Goal: Transaction & Acquisition: Purchase product/service

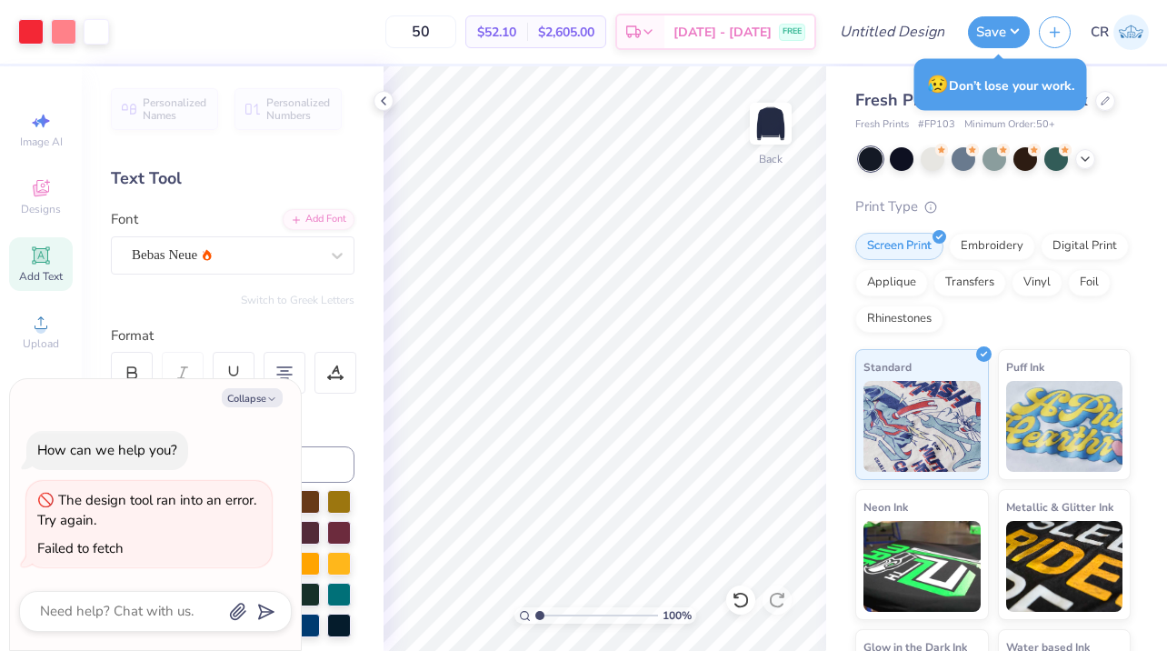
type textarea "x"
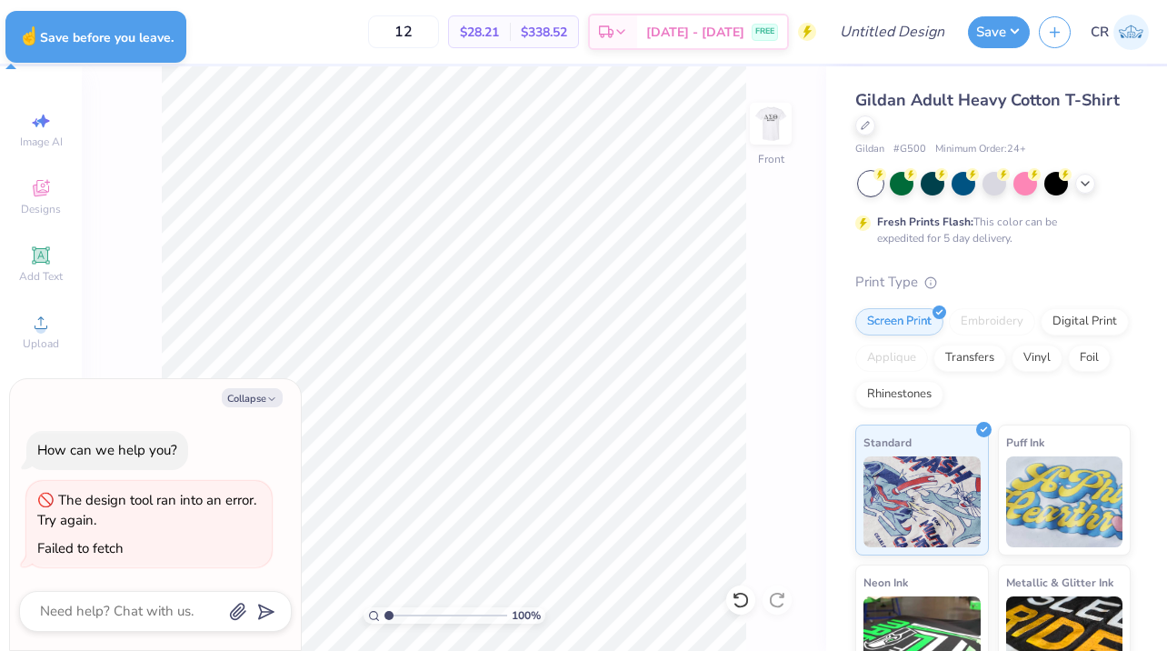
type textarea "x"
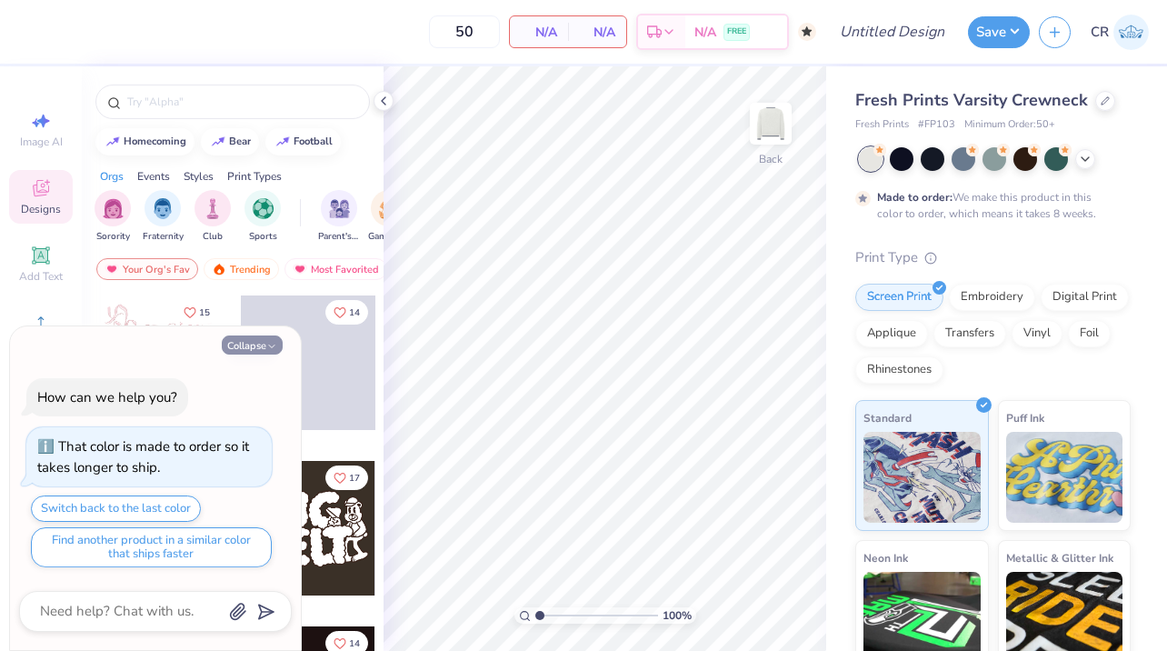
click at [247, 343] on button "Collapse" at bounding box center [252, 344] width 61 height 19
type textarea "x"
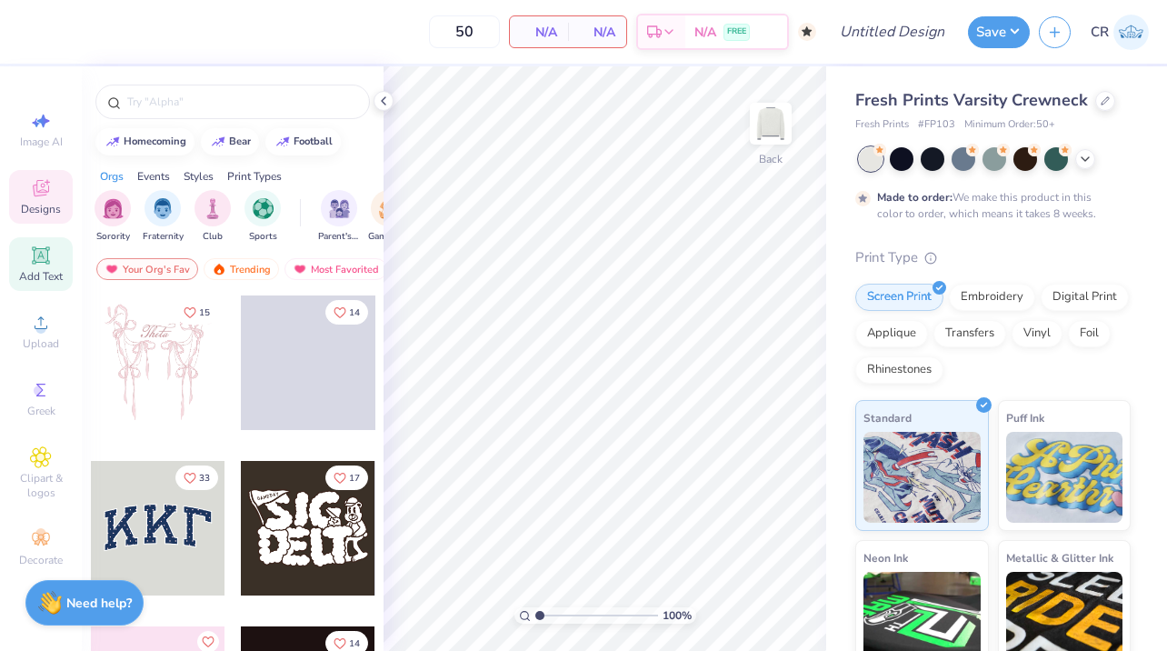
click at [35, 270] on span "Add Text" at bounding box center [41, 276] width 44 height 15
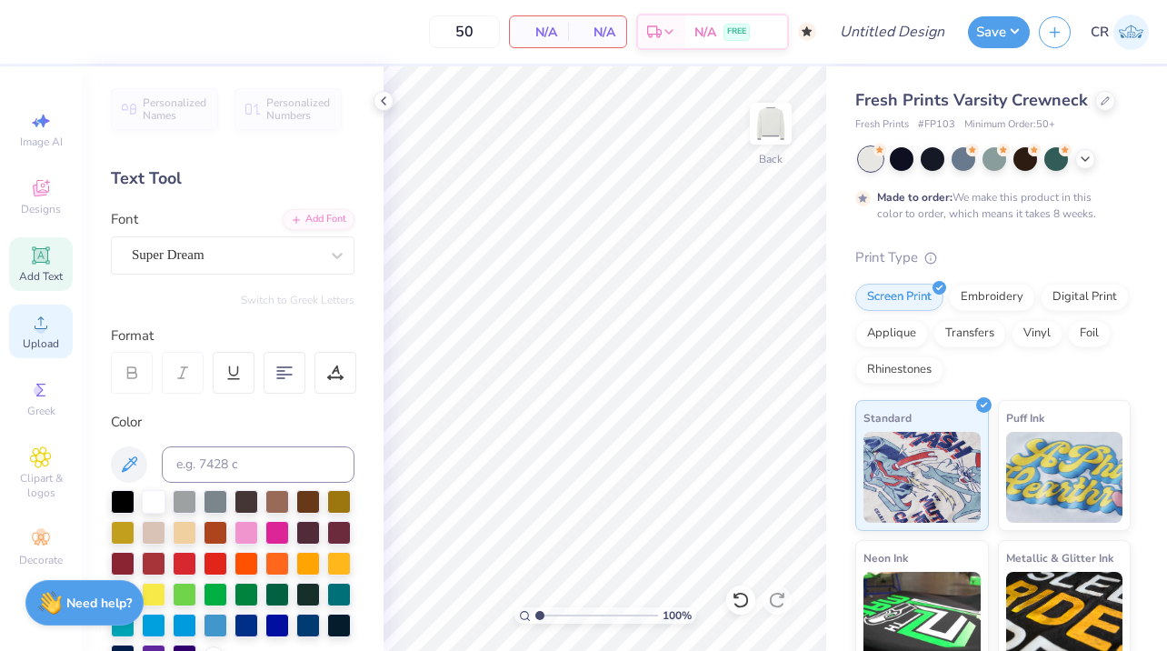
click at [28, 346] on span "Upload" at bounding box center [41, 343] width 36 height 15
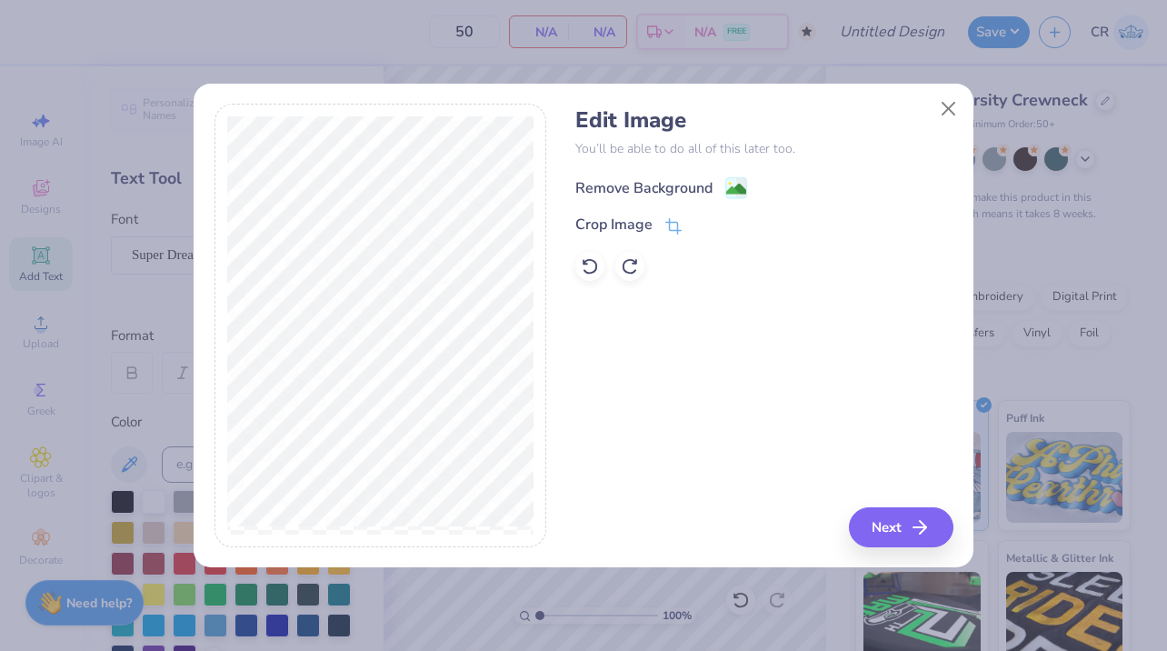
click at [672, 192] on div "Remove Background" at bounding box center [643, 188] width 137 height 22
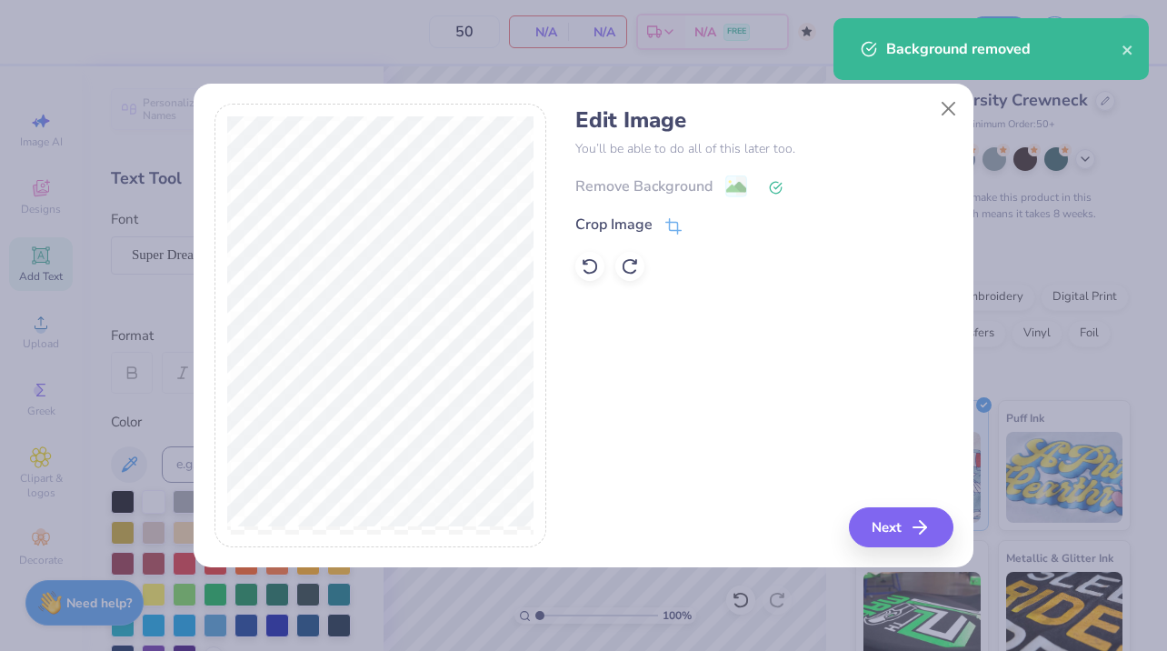
click at [670, 188] on div "Remove Background" at bounding box center [763, 185] width 377 height 23
click at [589, 270] on icon at bounding box center [590, 266] width 18 height 18
click at [888, 517] on button "Next" at bounding box center [903, 527] width 104 height 40
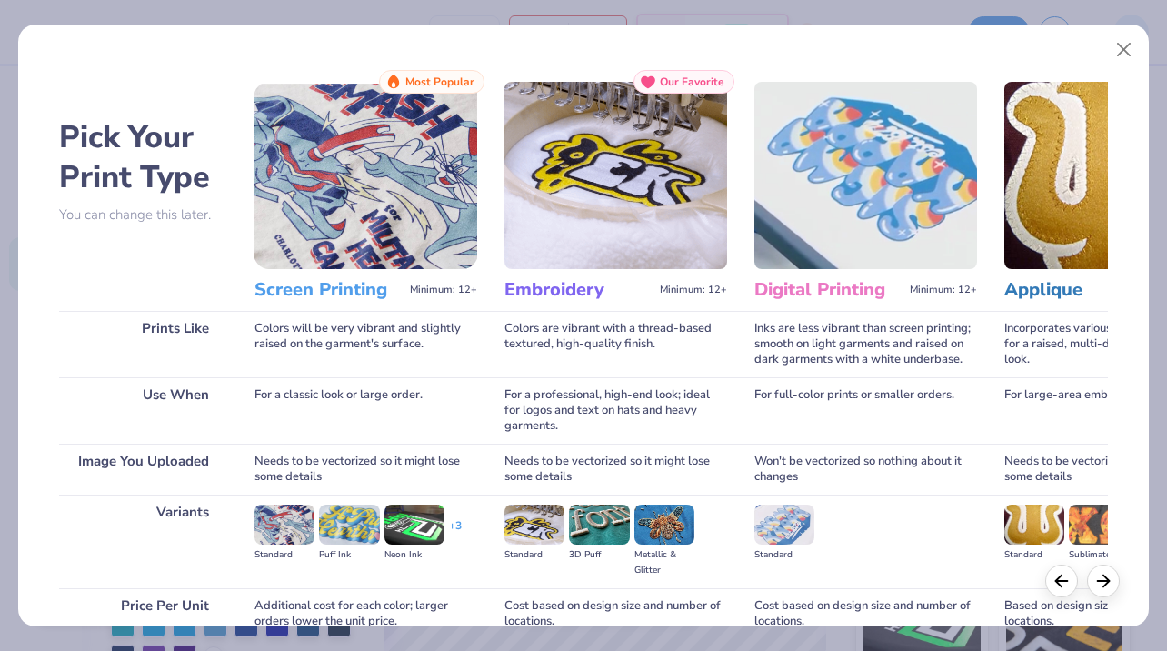
scroll to position [164, 0]
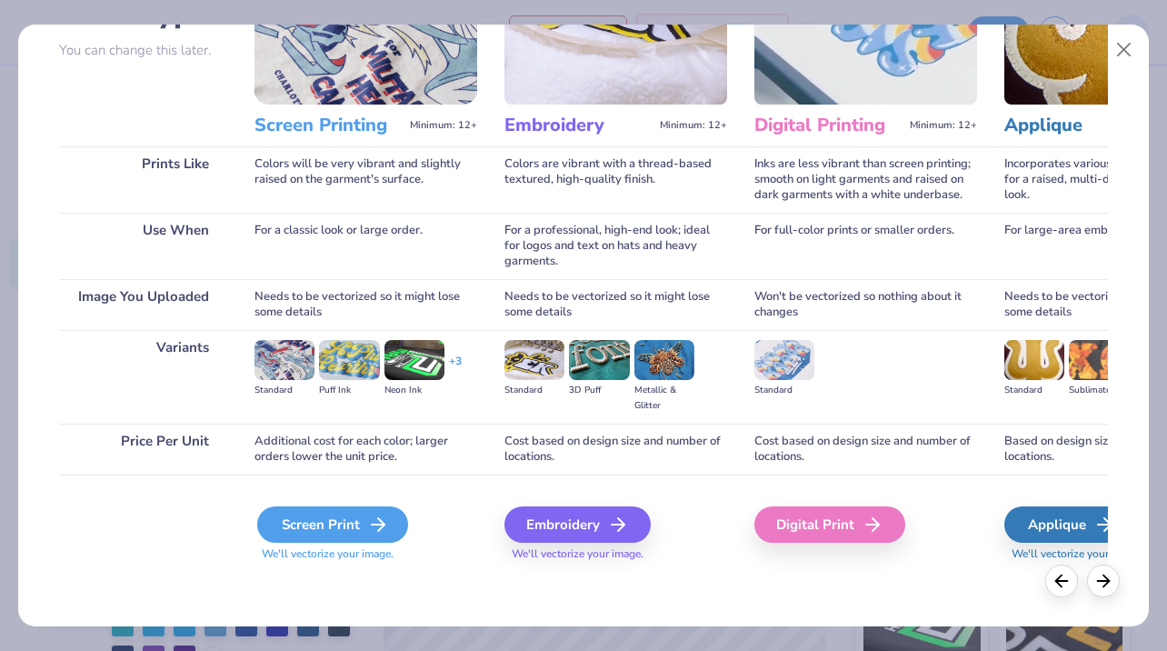
click at [320, 511] on div "Screen Print" at bounding box center [332, 524] width 151 height 36
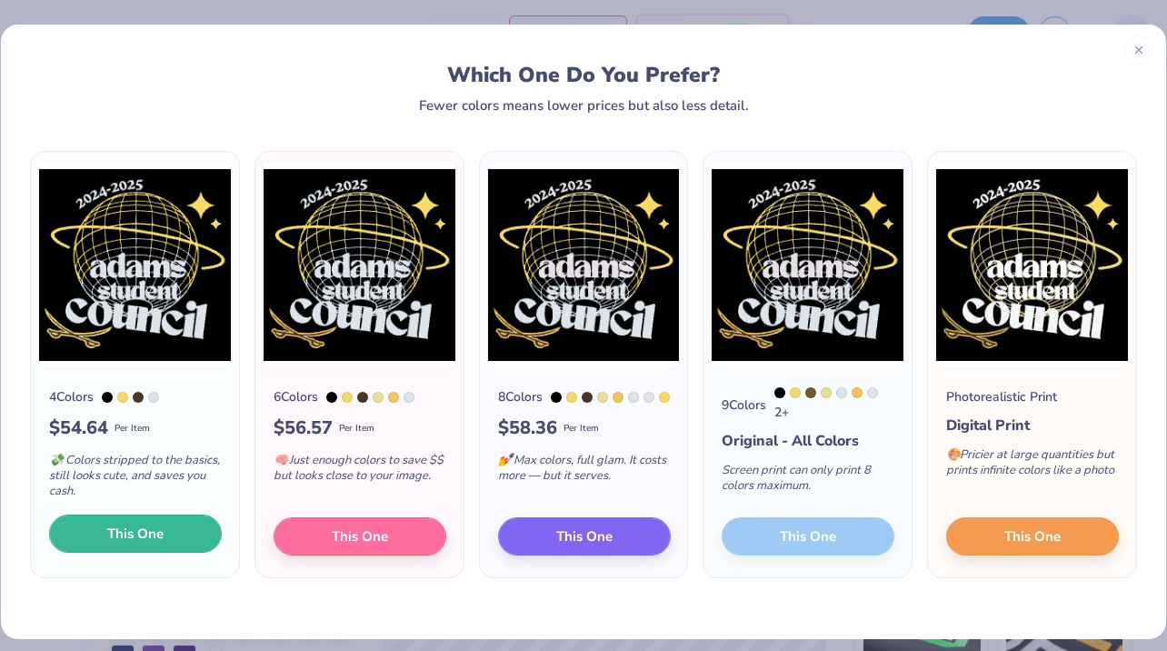
click at [150, 548] on button "This One" at bounding box center [135, 533] width 173 height 38
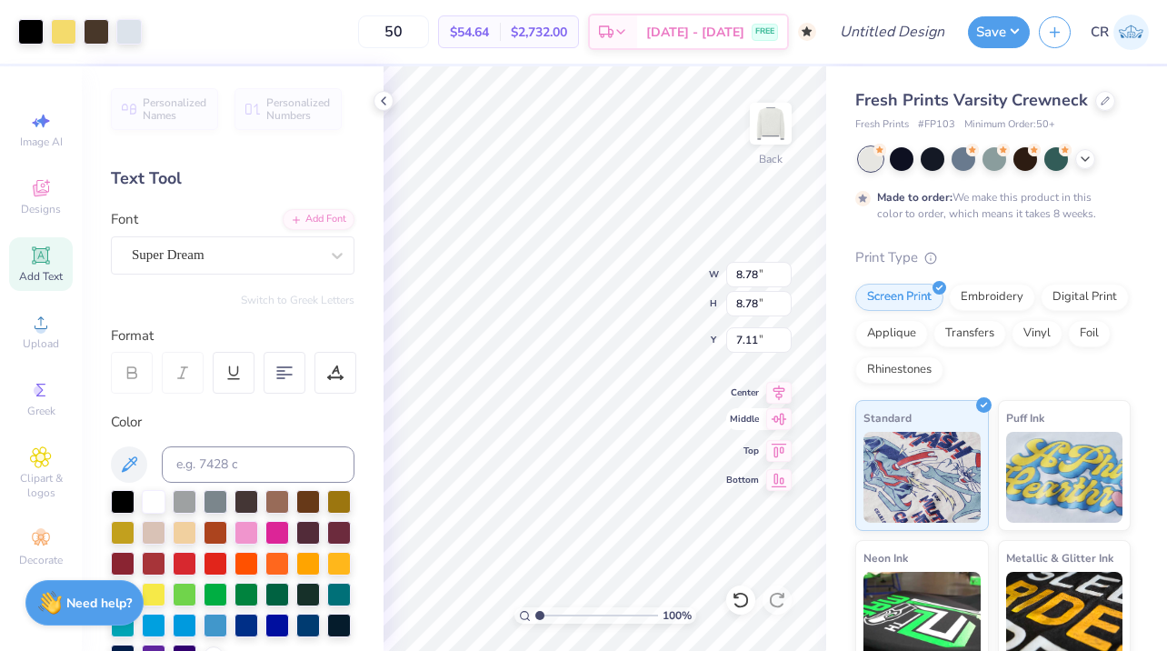
type input "4.08"
type input "3.45"
click at [1027, 162] on div at bounding box center [1025, 157] width 24 height 24
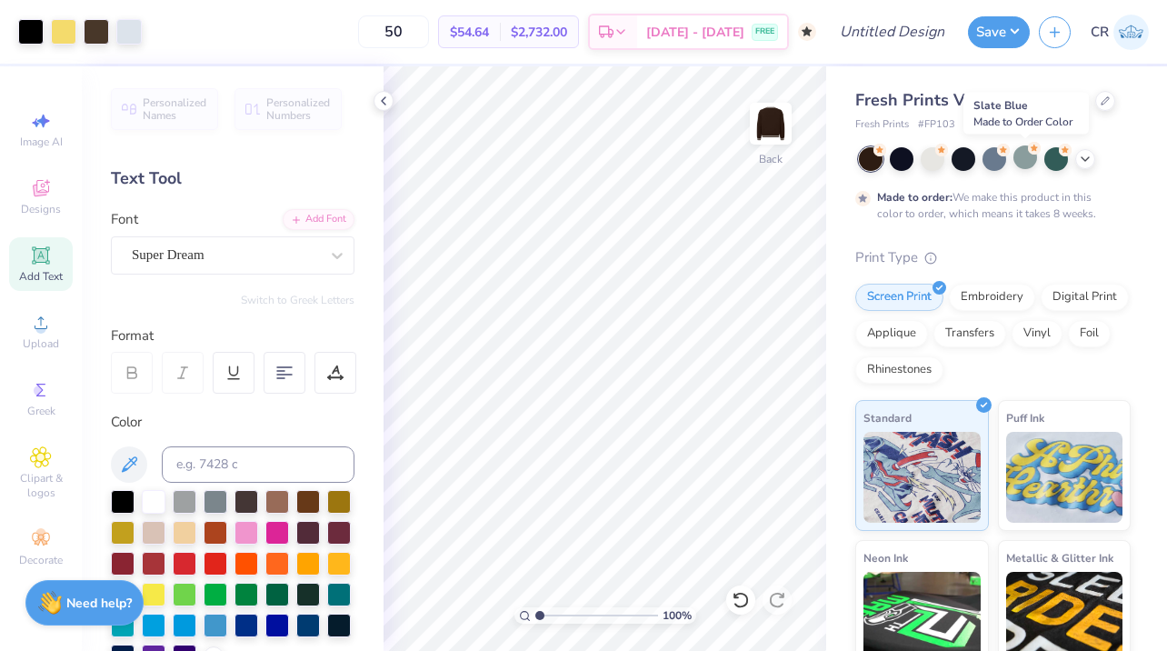
click at [1027, 162] on div at bounding box center [1025, 157] width 24 height 24
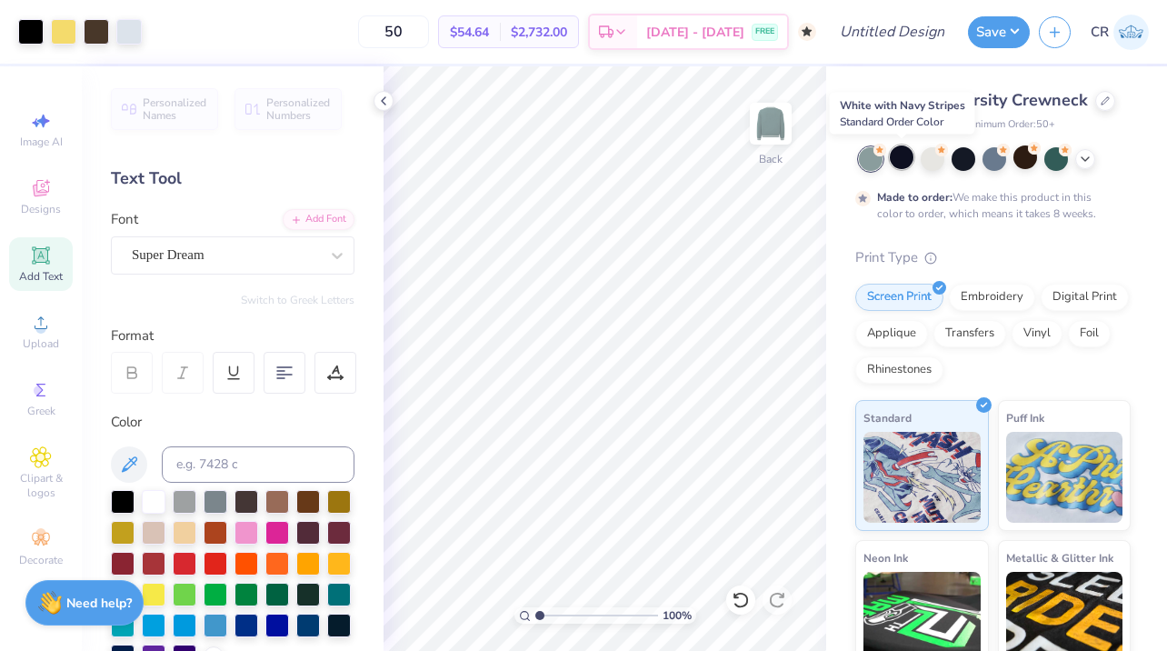
click at [902, 156] on div at bounding box center [901, 157] width 24 height 24
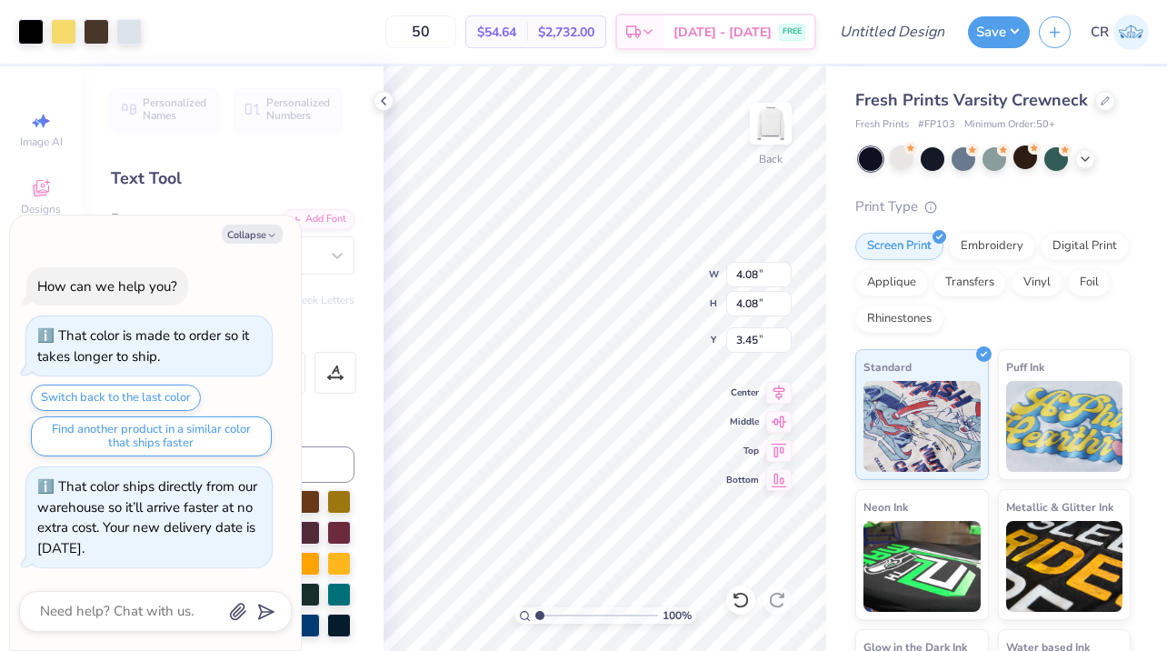
type textarea "x"
type input "2.44"
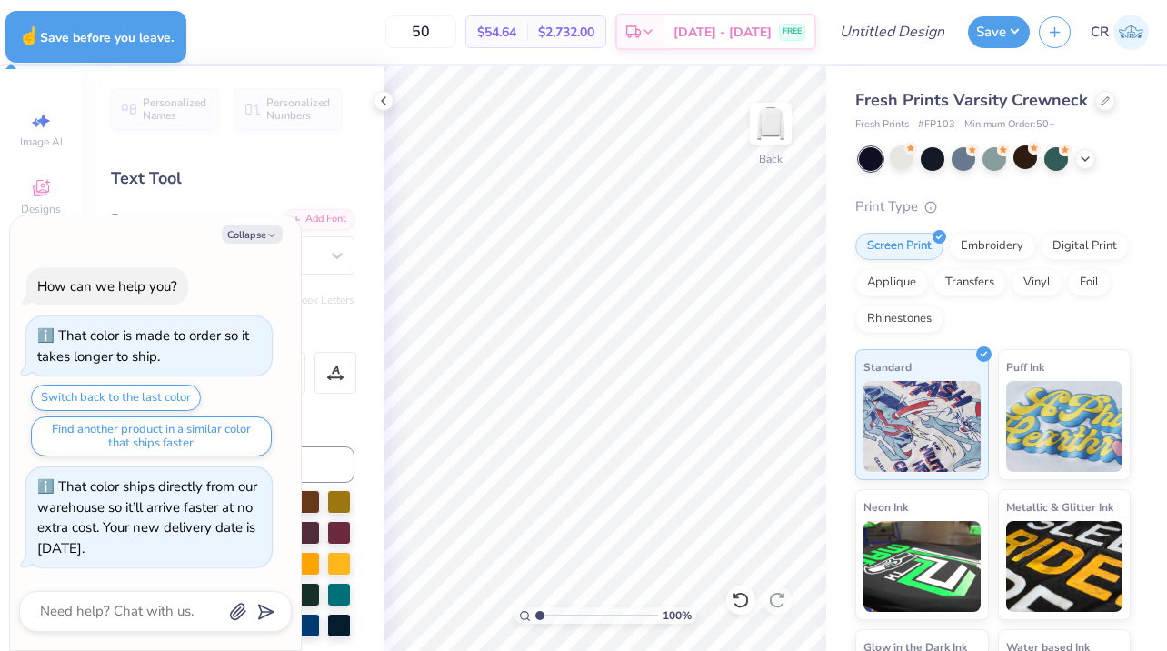
type textarea "x"
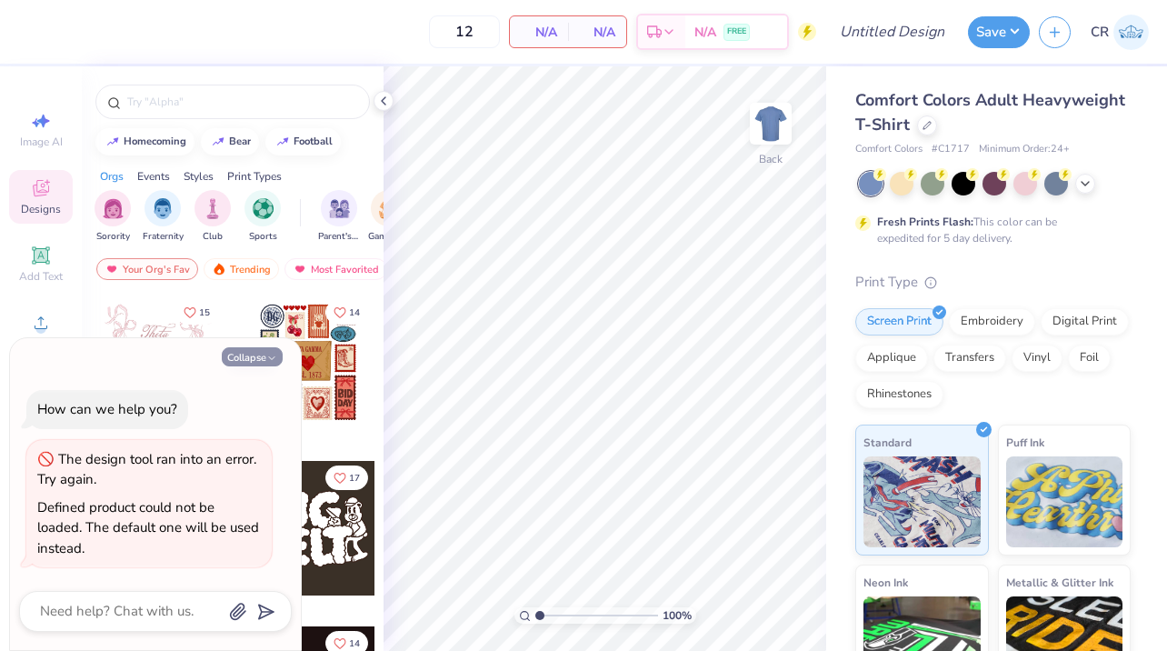
click at [253, 357] on button "Collapse" at bounding box center [252, 356] width 61 height 19
type textarea "x"
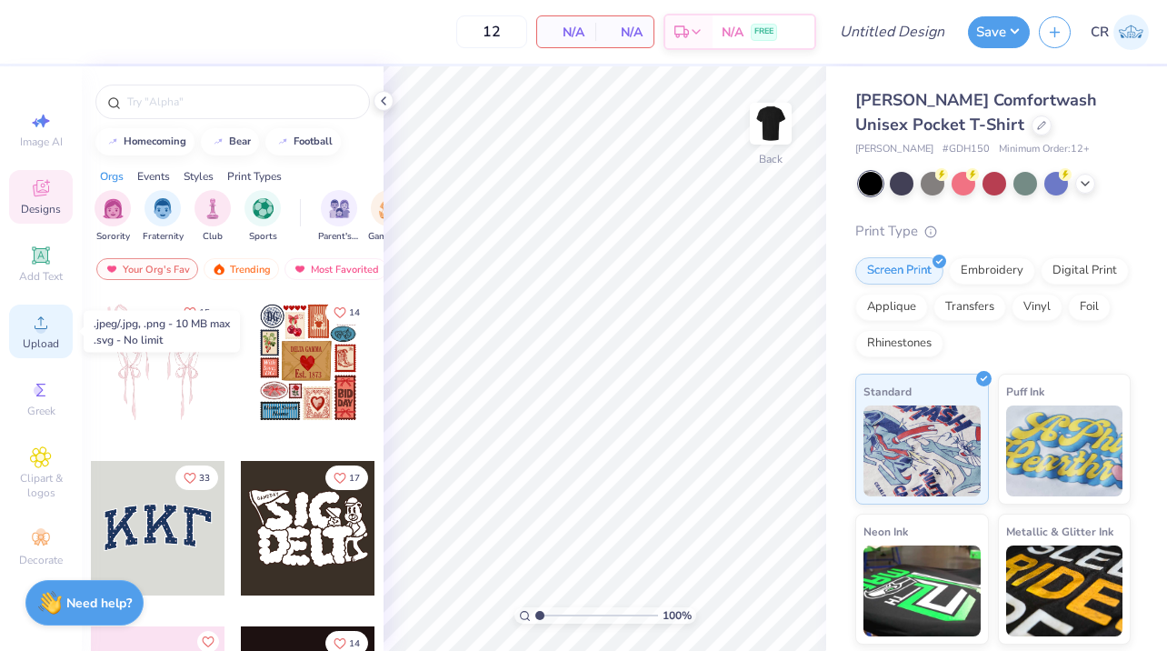
click at [41, 337] on span "Upload" at bounding box center [41, 343] width 36 height 15
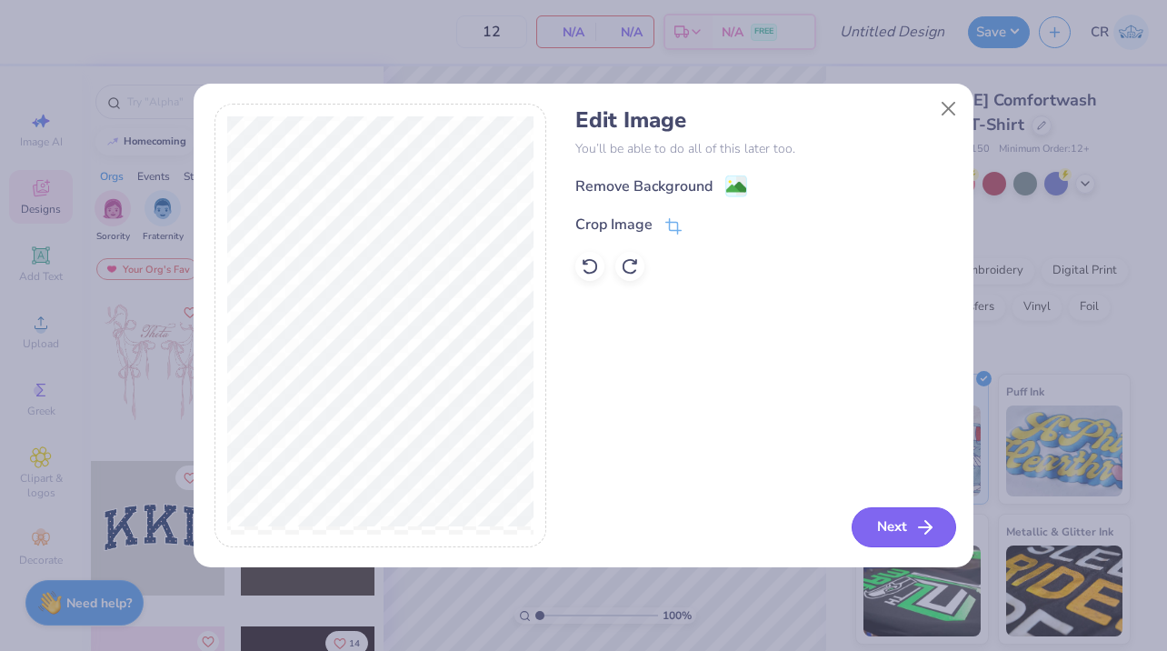
click at [889, 533] on button "Next" at bounding box center [903, 527] width 104 height 40
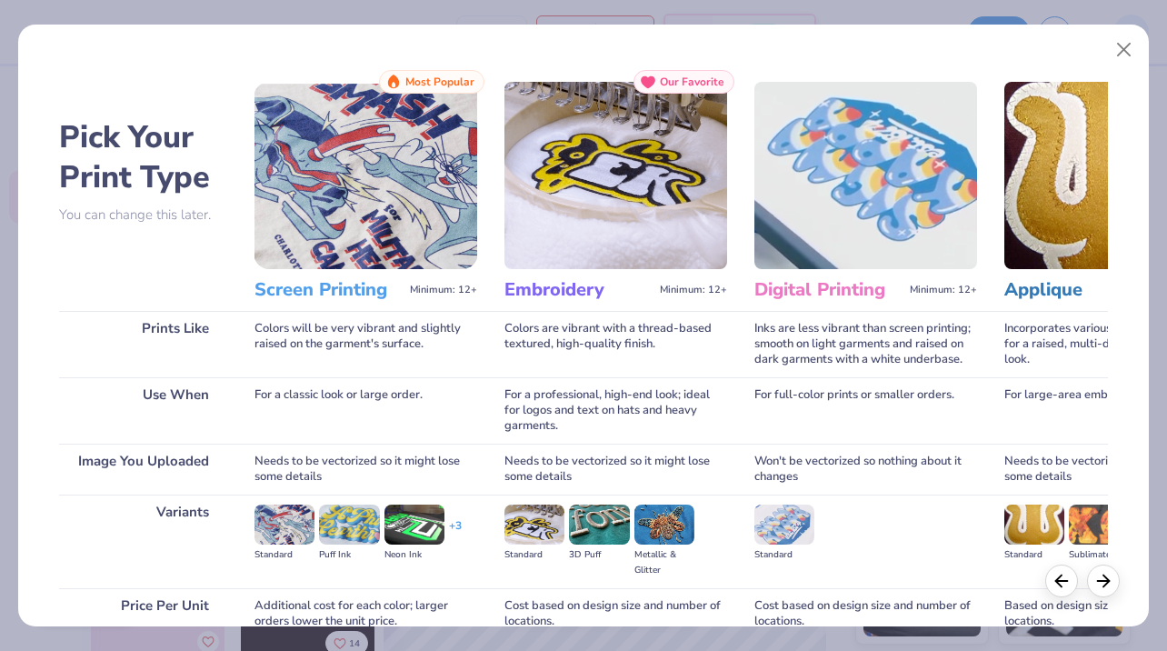
scroll to position [164, 0]
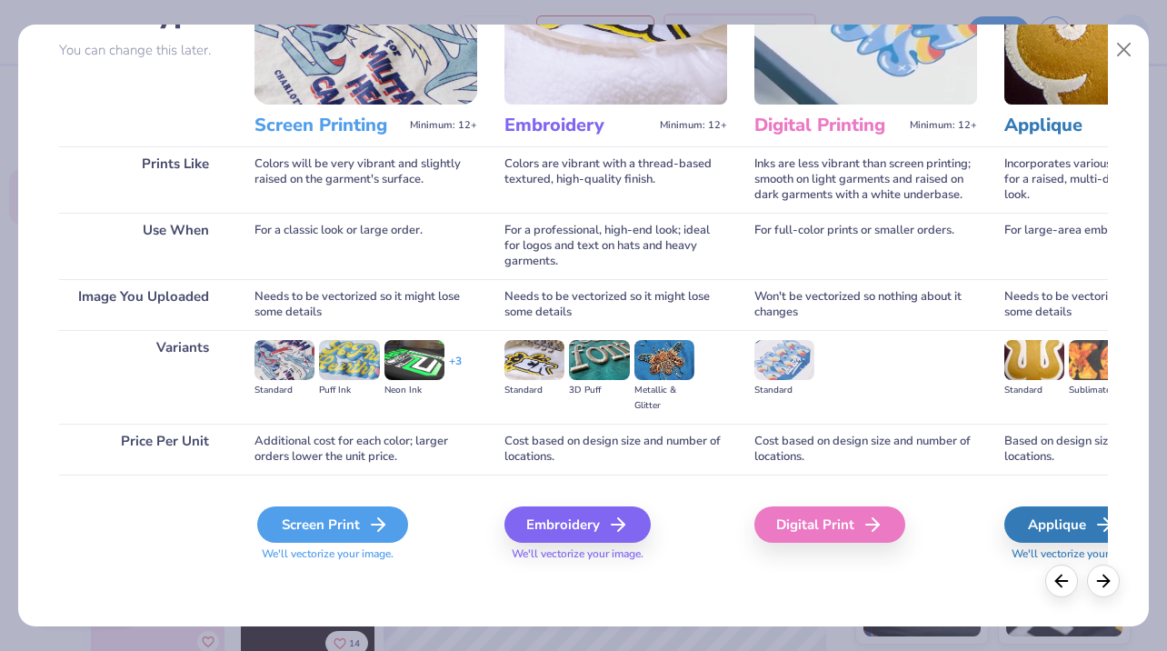
click at [325, 521] on div "Screen Print" at bounding box center [332, 524] width 151 height 36
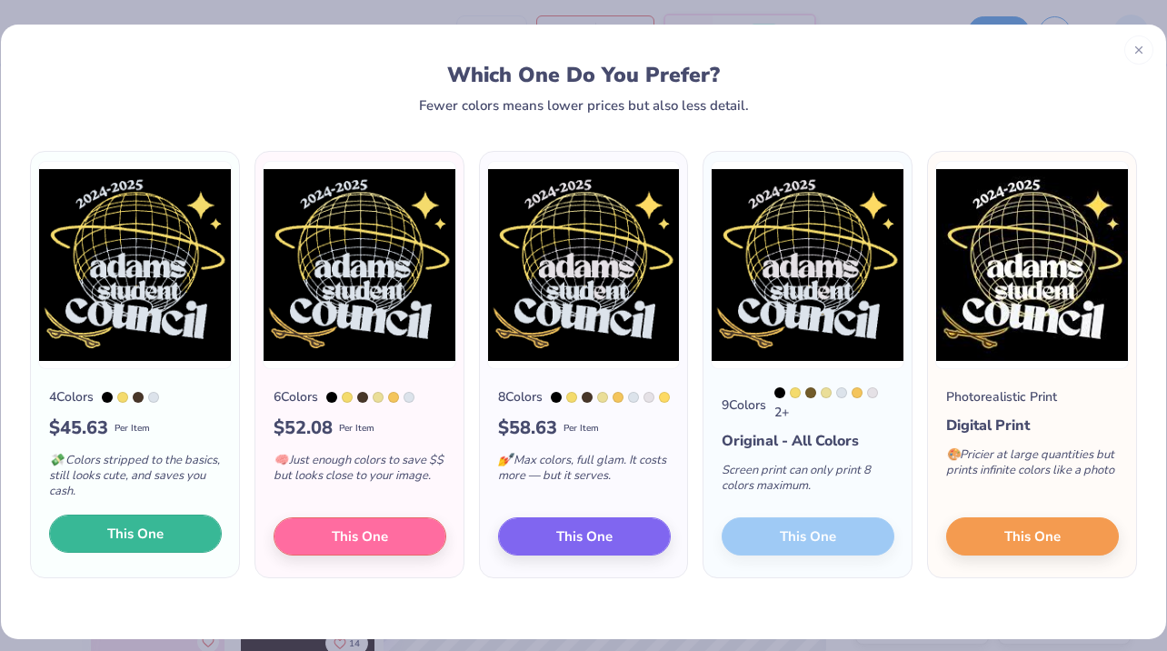
click at [164, 551] on button "This One" at bounding box center [135, 533] width 173 height 38
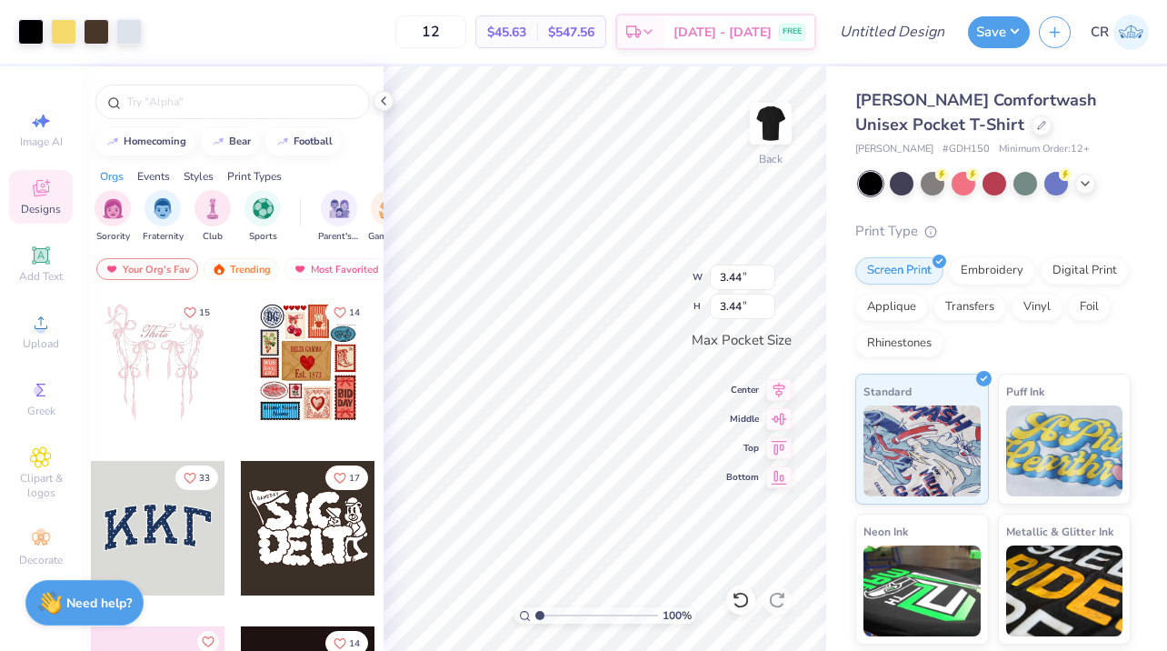
type input "2.68"
click at [388, 103] on icon at bounding box center [383, 101] width 15 height 15
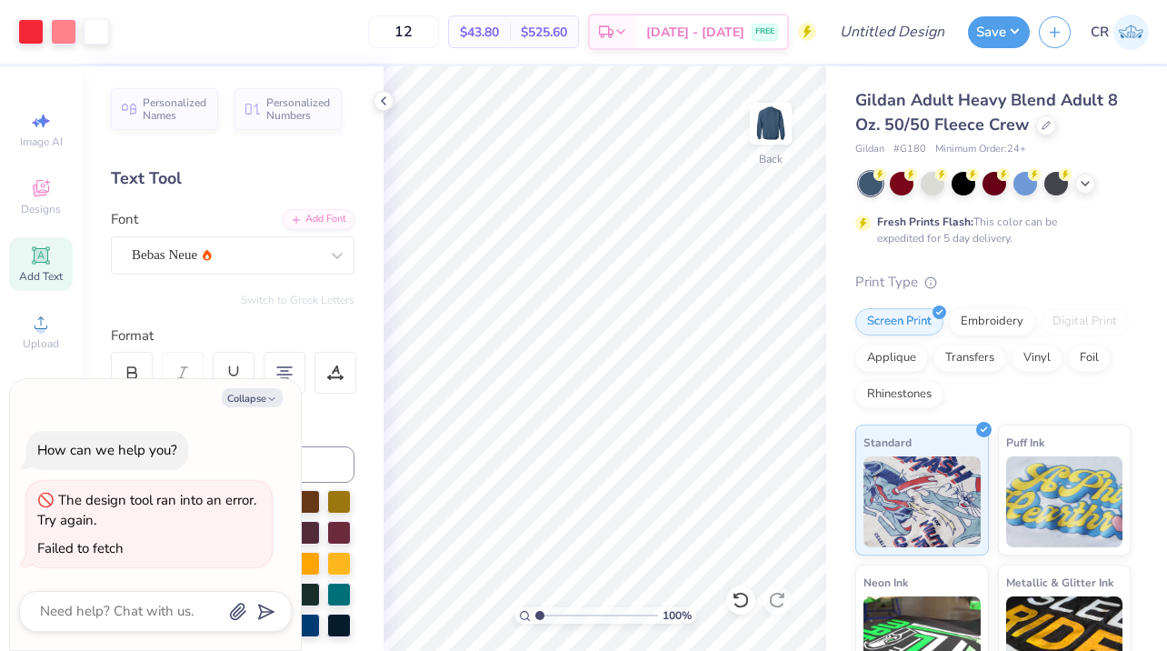
type textarea "x"
